Goal: Find specific fact: Find specific fact

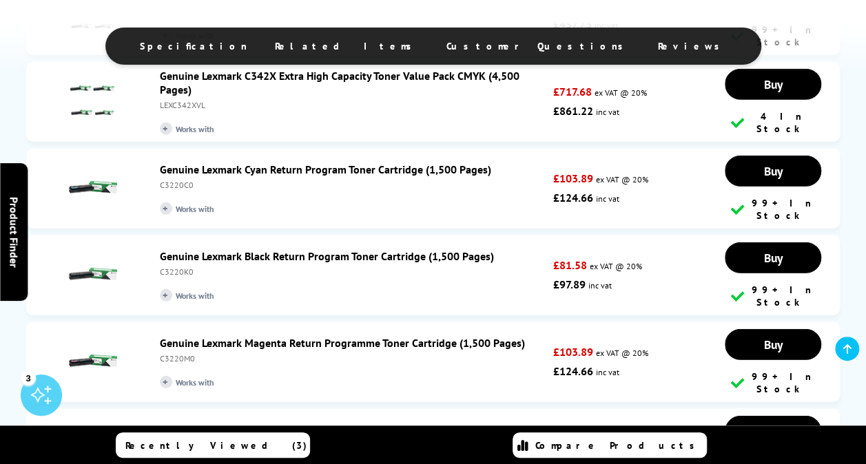
scroll to position [1722, 0]
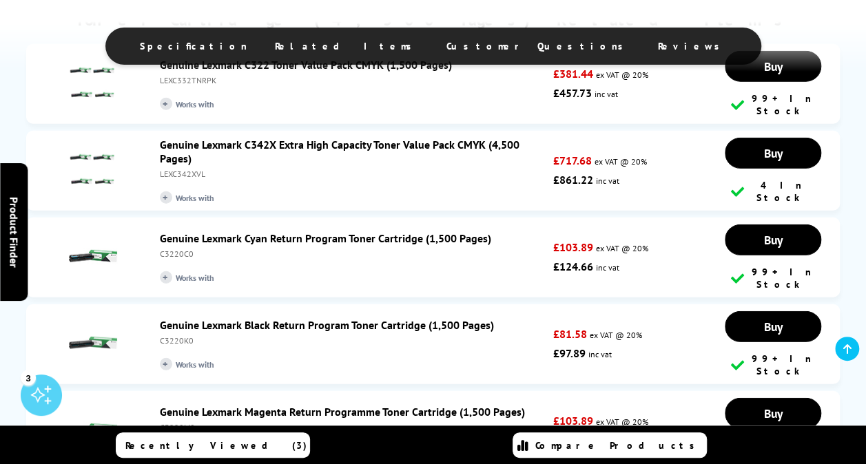
drag, startPoint x: 194, startPoint y: 221, endPoint x: 159, endPoint y: 222, distance: 35.1
click at [160, 249] on div "C3220C0" at bounding box center [353, 254] width 386 height 10
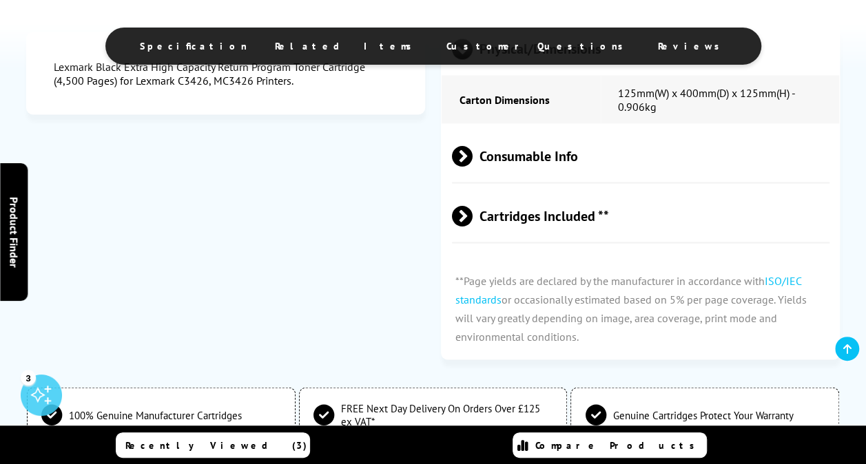
scroll to position [1653, 0]
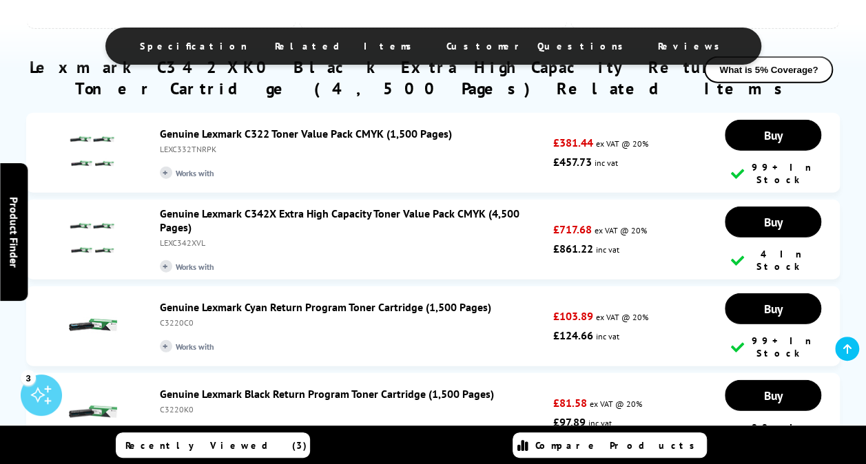
click at [297, 300] on div "Genuine Lexmark Cyan Return Program Toner Cartridge (1,500 Pages) C3220C0 + Wor…" at bounding box center [353, 326] width 400 height 52
drag, startPoint x: 191, startPoint y: 287, endPoint x: 160, endPoint y: 292, distance: 32.0
click at [160, 318] on div "C3220C0" at bounding box center [353, 323] width 386 height 10
copy div "C3220C0"
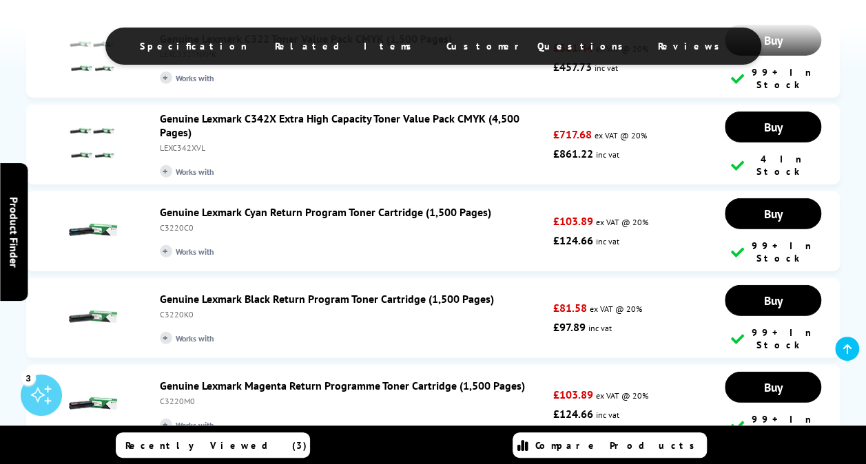
scroll to position [1791, 0]
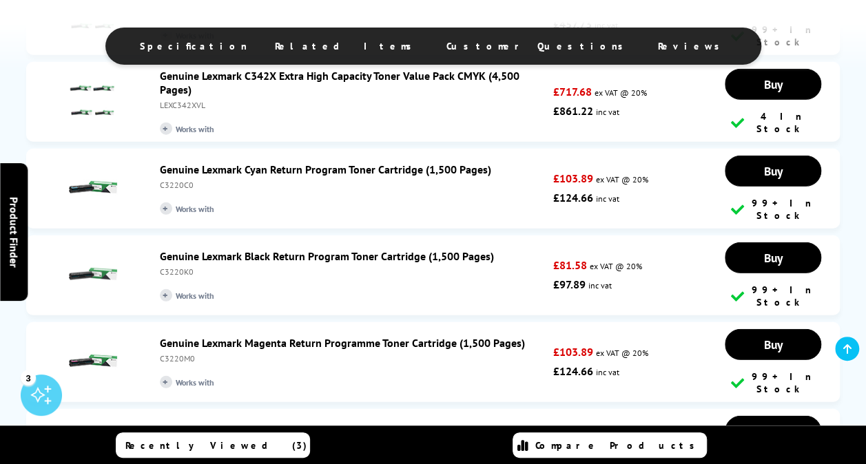
drag, startPoint x: 194, startPoint y: 302, endPoint x: 156, endPoint y: 302, distance: 37.2
click at [156, 336] on div "Genuine Lexmark Magenta Return Programme Toner Cartridge (1,500 Pages) C3220M0 …" at bounding box center [353, 362] width 400 height 52
copy div "C3220M0"
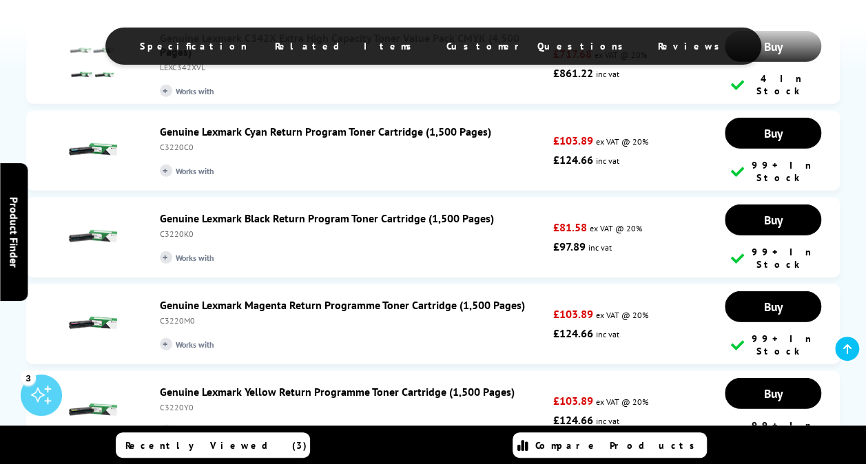
scroll to position [1997, 0]
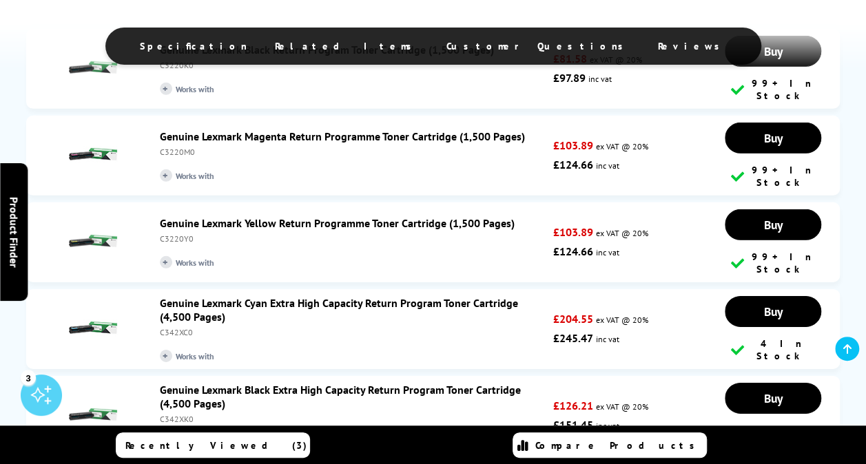
drag, startPoint x: 195, startPoint y: 169, endPoint x: 157, endPoint y: 171, distance: 37.9
click at [157, 216] on div "Genuine Lexmark Yellow Return Programme Toner Cartridge (1,500 Pages) C3220Y0 +…" at bounding box center [353, 242] width 400 height 52
copy div "C3220Y0"
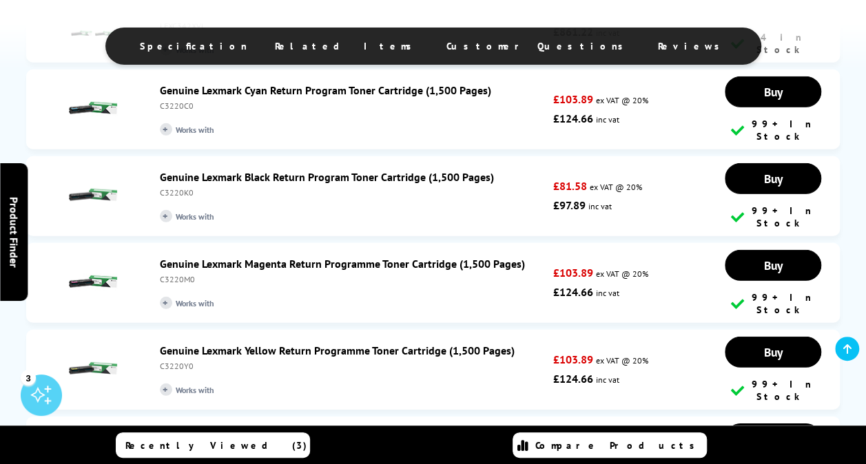
scroll to position [1791, 0]
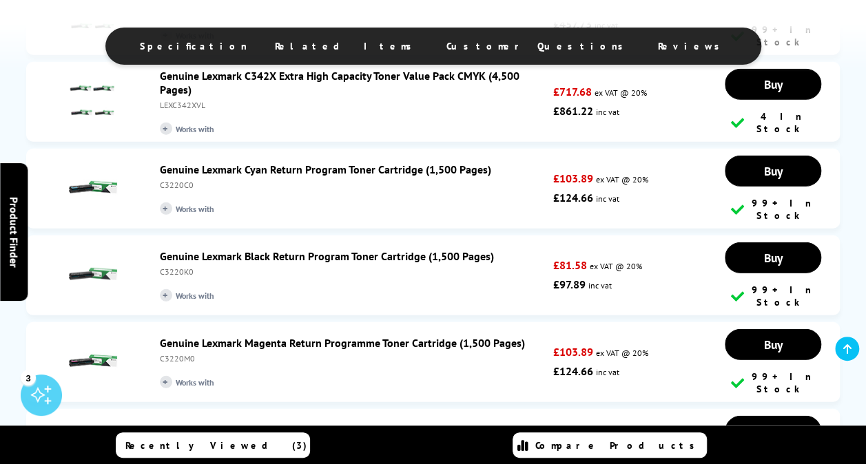
drag, startPoint x: 193, startPoint y: 226, endPoint x: 154, endPoint y: 225, distance: 38.6
click at [154, 249] on div "Genuine Lexmark Black Return Program Toner Cartridge (1,500 Pages) C3220K0 + Wo…" at bounding box center [353, 275] width 400 height 52
copy div "C3220K0"
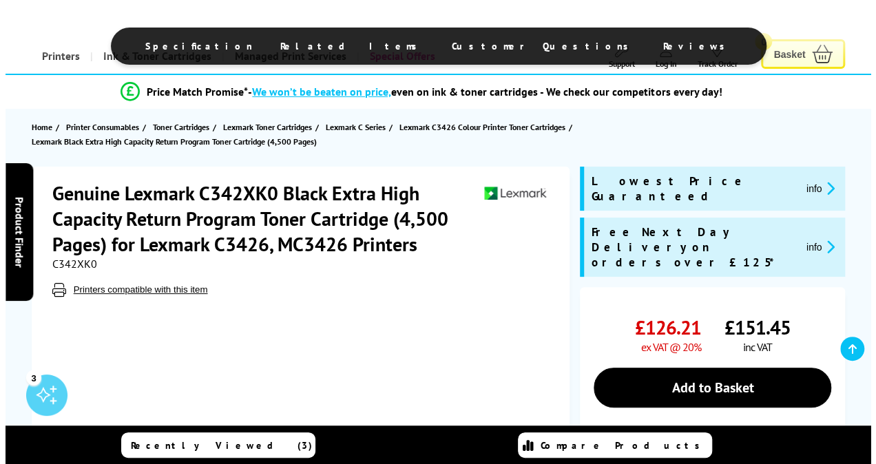
scroll to position [0, 0]
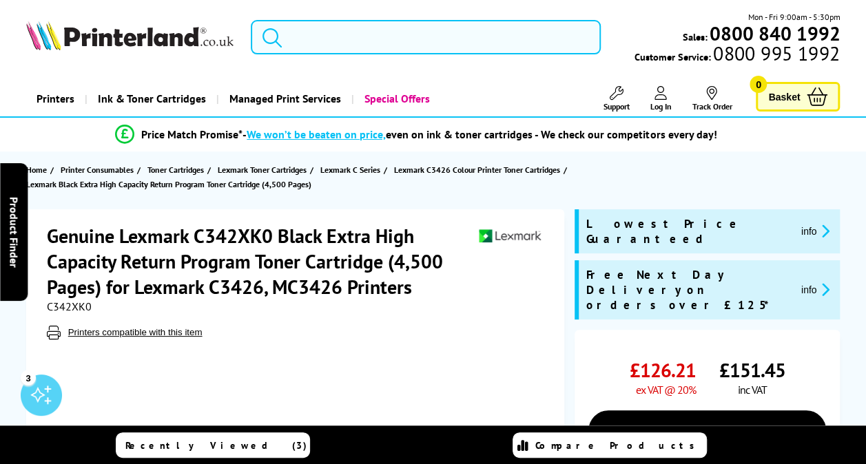
click at [346, 36] on input "search" at bounding box center [426, 37] width 350 height 34
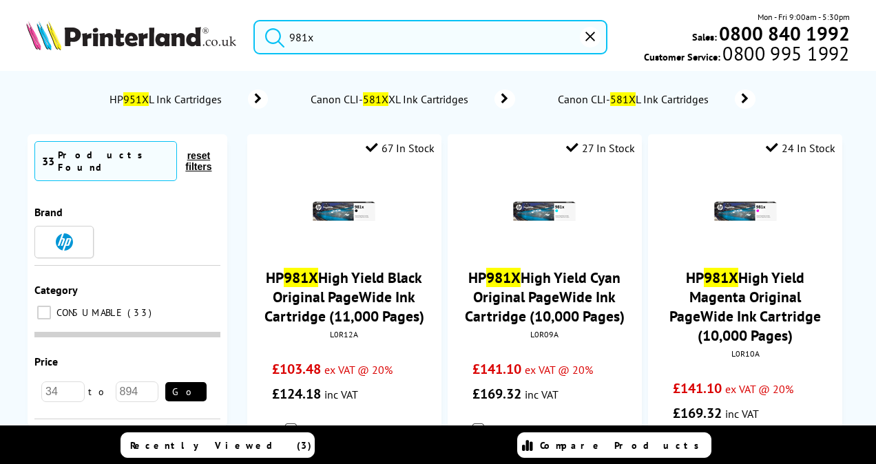
type input "981x"
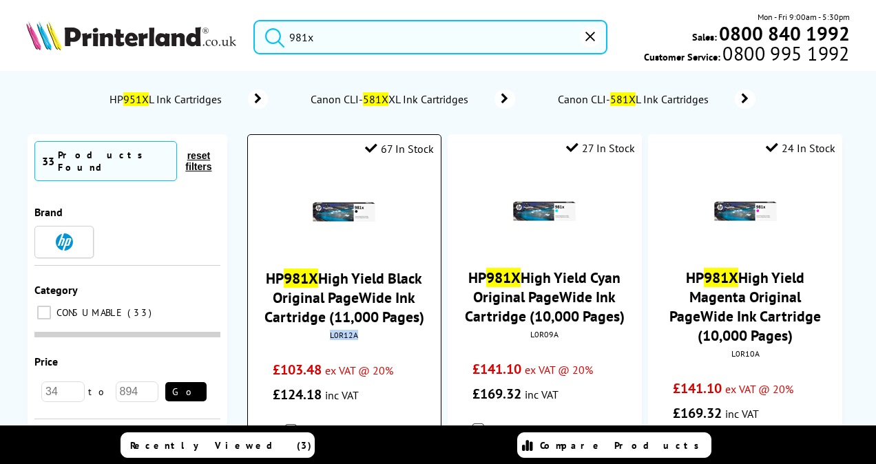
drag, startPoint x: 359, startPoint y: 335, endPoint x: 329, endPoint y: 337, distance: 30.4
click at [329, 337] on div "L0R12A" at bounding box center [344, 335] width 172 height 10
copy div "L0R12A"
